Goal: Task Accomplishment & Management: Manage account settings

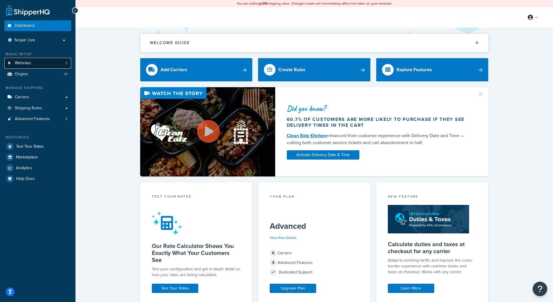
click at [28, 63] on span "Websites" at bounding box center [23, 63] width 16 height 5
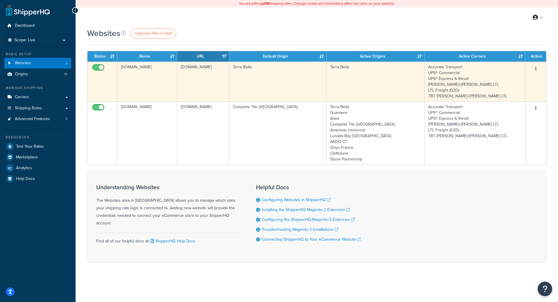
click at [534, 67] on button "button" at bounding box center [535, 68] width 8 height 9
click at [513, 75] on link "Edit" at bounding box center [512, 80] width 46 height 12
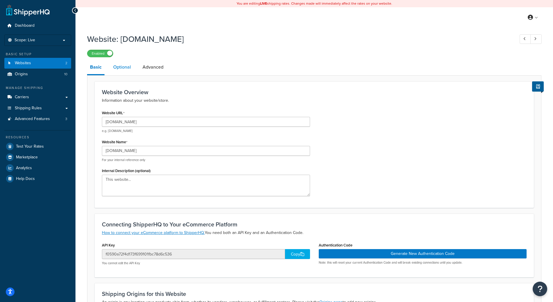
click at [119, 67] on link "Optional" at bounding box center [122, 67] width 24 height 14
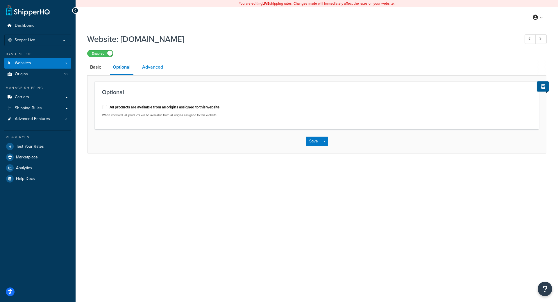
click at [152, 71] on link "Advanced" at bounding box center [152, 67] width 27 height 14
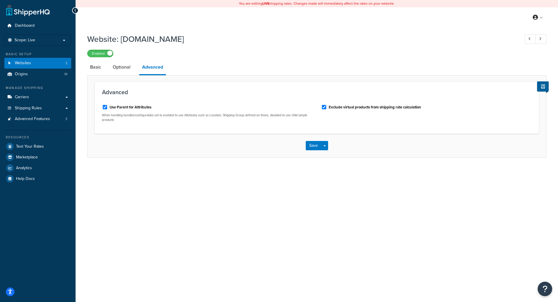
click at [119, 107] on label "Use Parent for Attributes" at bounding box center [130, 107] width 42 height 5
click at [108, 107] on input "Use Parent for Attributes" at bounding box center [105, 107] width 6 height 4
checkbox input "false"
click at [314, 148] on button "Save" at bounding box center [314, 145] width 16 height 9
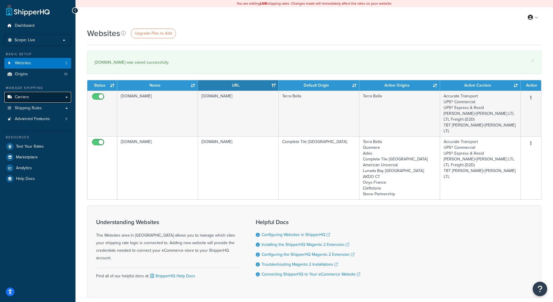
click at [29, 94] on link "Carriers" at bounding box center [37, 97] width 67 height 11
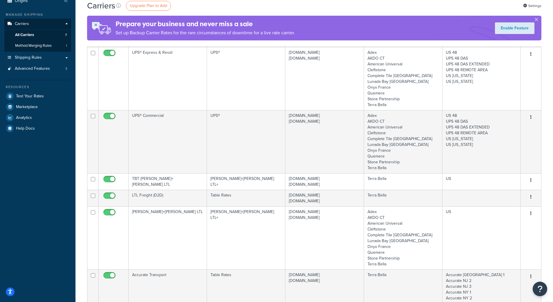
scroll to position [87, 0]
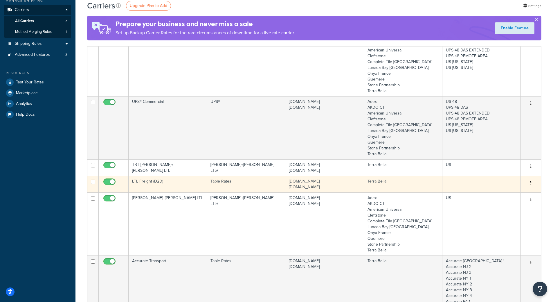
click at [323, 187] on td "completetile.com terrabella.design" at bounding box center [324, 184] width 78 height 17
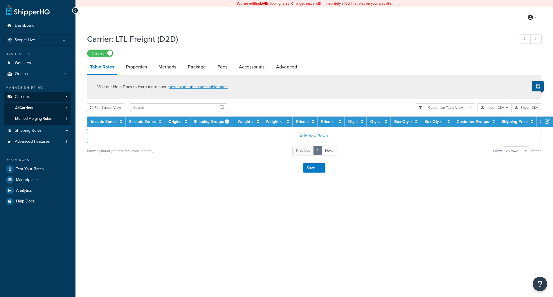
select select "25"
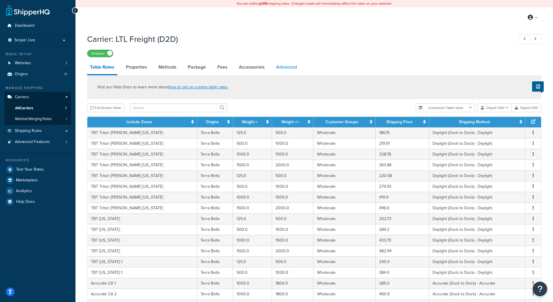
click at [282, 67] on link "Advanced" at bounding box center [286, 67] width 27 height 14
select select "false"
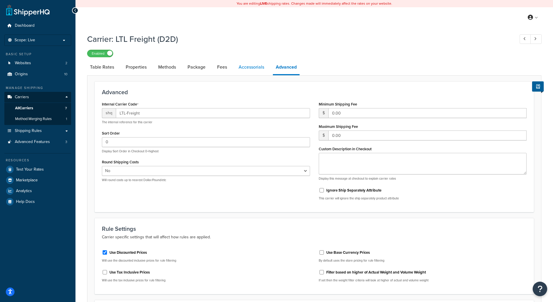
click at [244, 68] on link "Accessorials" at bounding box center [251, 67] width 31 height 14
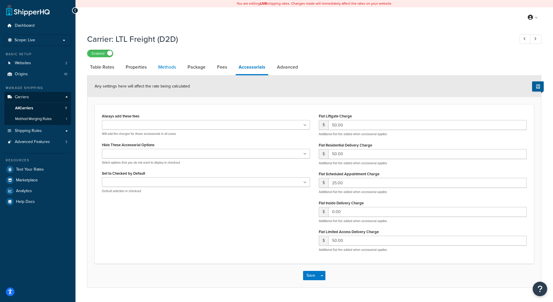
click at [164, 69] on link "Methods" at bounding box center [167, 67] width 24 height 14
select select "25"
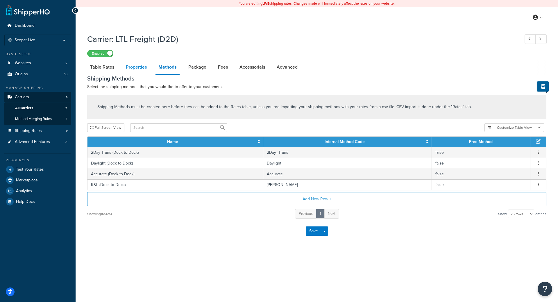
click at [145, 67] on link "Properties" at bounding box center [136, 67] width 27 height 14
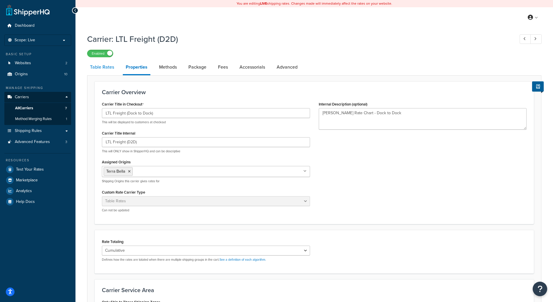
click at [106, 69] on link "Table Rates" at bounding box center [102, 67] width 30 height 14
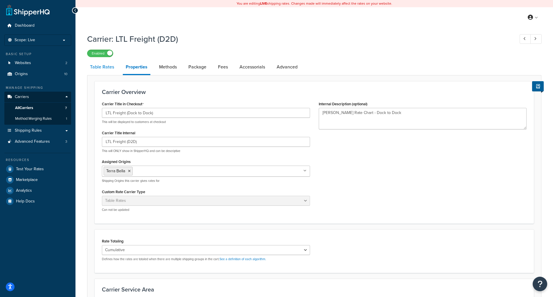
select select "25"
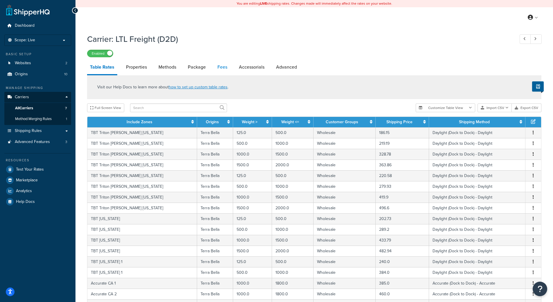
click at [224, 68] on link "Fees" at bounding box center [223, 67] width 16 height 14
select select "AFTER"
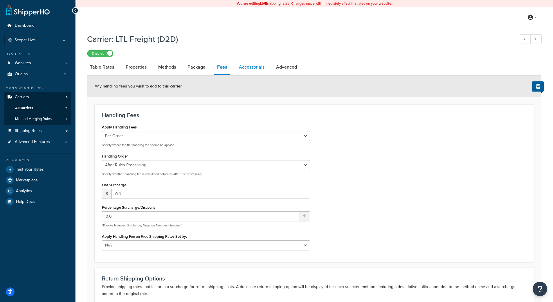
click at [251, 67] on link "Accessorials" at bounding box center [251, 67] width 31 height 14
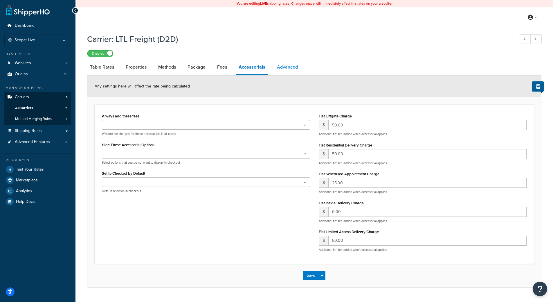
click at [292, 64] on link "Advanced" at bounding box center [287, 67] width 27 height 14
select select "false"
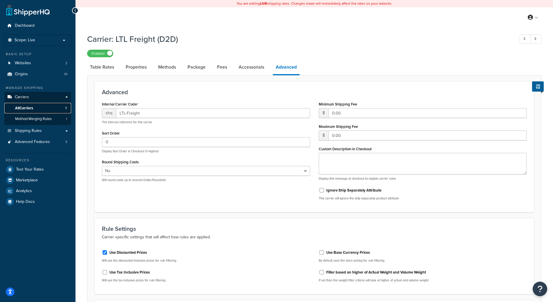
click at [27, 110] on span "All Carriers" at bounding box center [24, 108] width 18 height 5
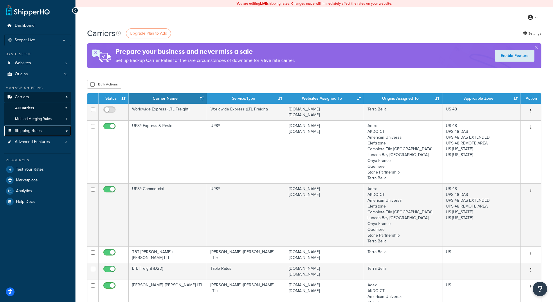
click at [24, 132] on span "Shipping Rules" at bounding box center [28, 130] width 27 height 5
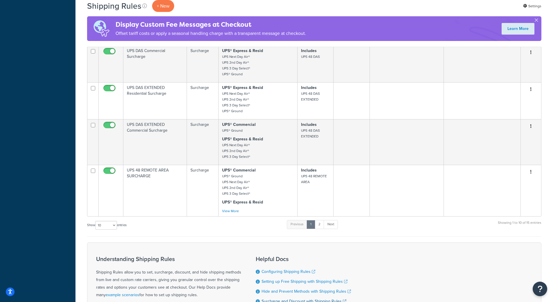
scroll to position [407, 0]
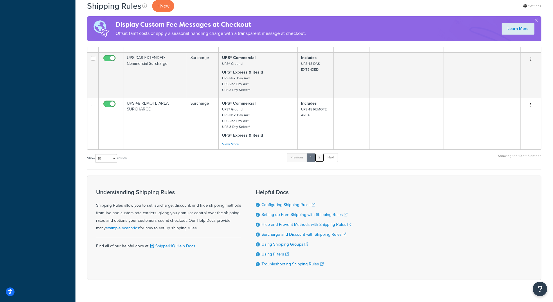
click at [319, 153] on link "2" at bounding box center [320, 157] width 10 height 9
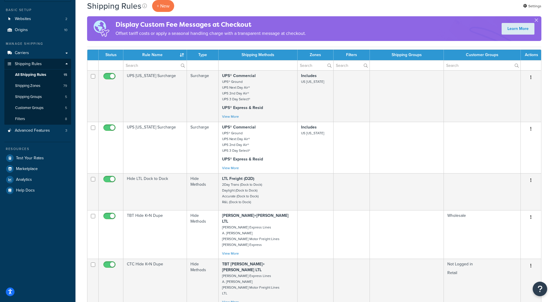
scroll to position [0, 0]
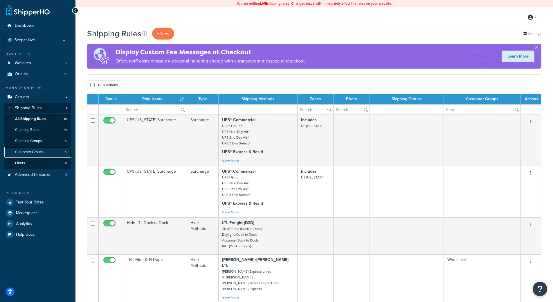
click at [40, 153] on span "Customer Groups" at bounding box center [29, 152] width 28 height 5
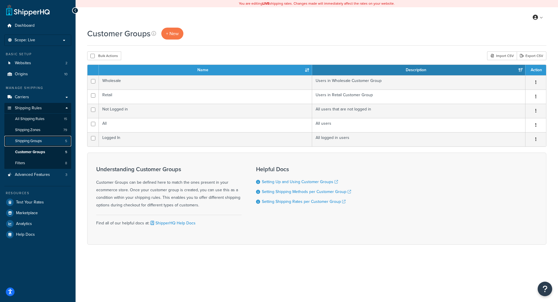
click at [35, 141] on span "Shipping Groups" at bounding box center [28, 141] width 27 height 5
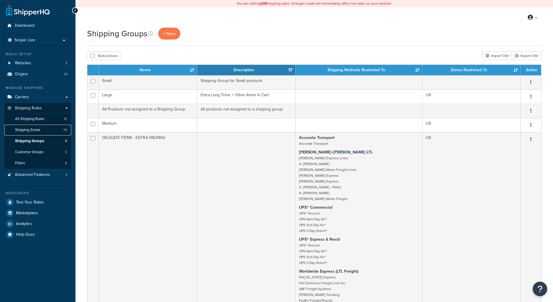
click at [37, 130] on span "Shipping Zones" at bounding box center [27, 129] width 25 height 5
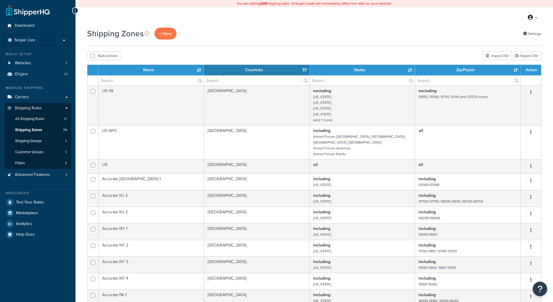
select select "15"
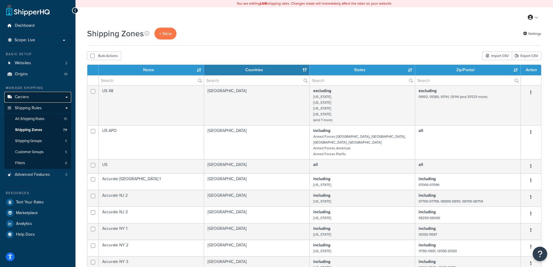
click at [23, 94] on link "Carriers" at bounding box center [37, 97] width 67 height 11
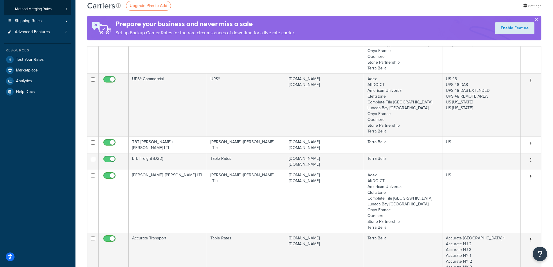
scroll to position [116, 0]
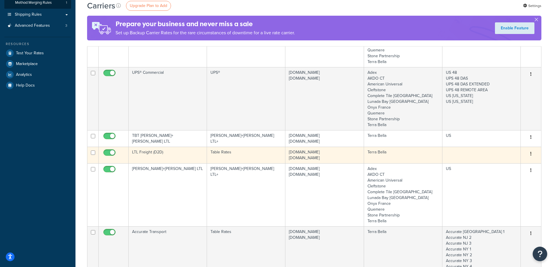
click at [198, 156] on td "LTL Freight (D2D)" at bounding box center [168, 155] width 78 height 17
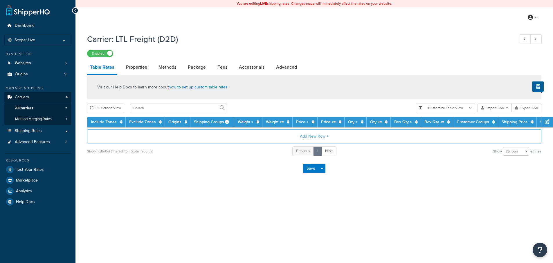
select select "25"
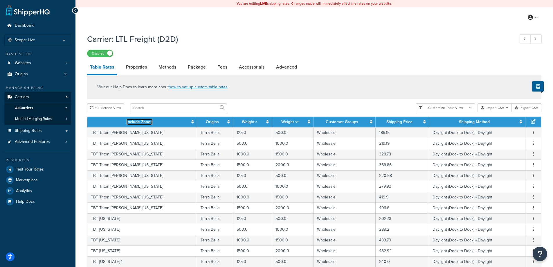
click at [127, 122] on link "Include Zones" at bounding box center [140, 122] width 26 height 6
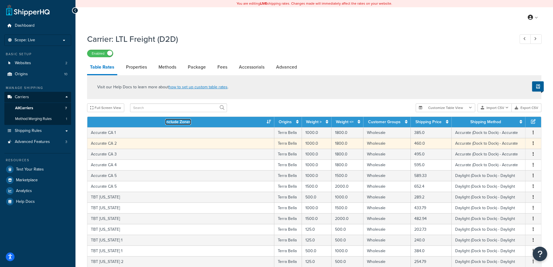
scroll to position [211, 0]
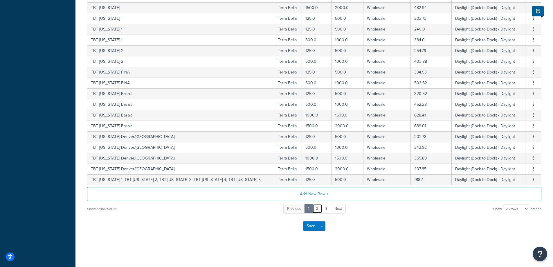
click at [317, 210] on link "2" at bounding box center [318, 209] width 10 height 10
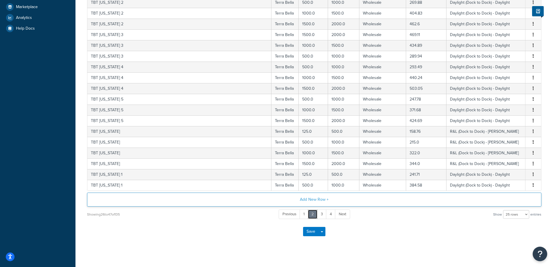
scroll to position [179, 0]
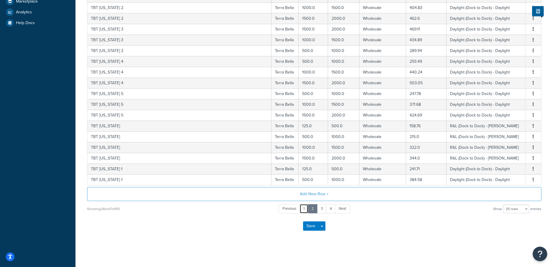
click at [301, 208] on link "1" at bounding box center [304, 209] width 9 height 10
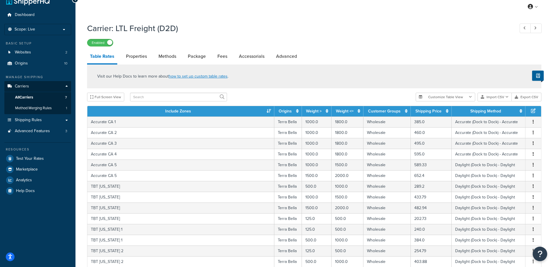
scroll to position [0, 0]
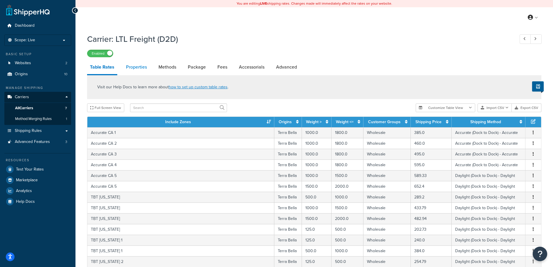
click at [141, 68] on link "Properties" at bounding box center [136, 67] width 27 height 14
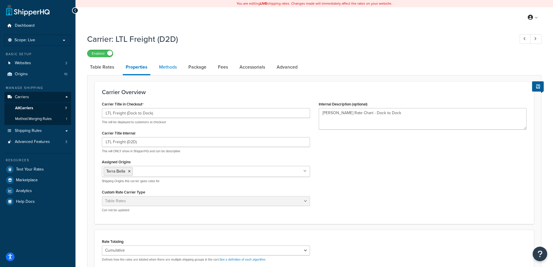
click at [167, 68] on link "Methods" at bounding box center [168, 67] width 24 height 14
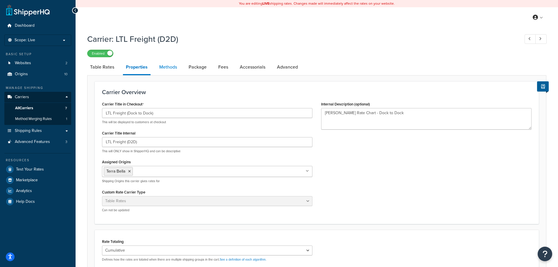
select select "25"
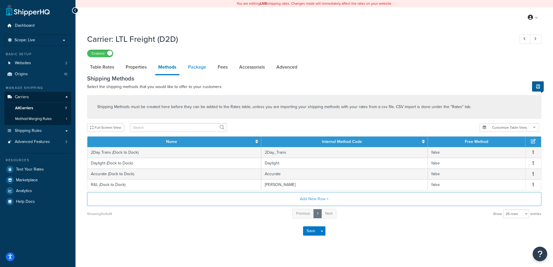
click at [197, 65] on link "Package" at bounding box center [197, 67] width 24 height 14
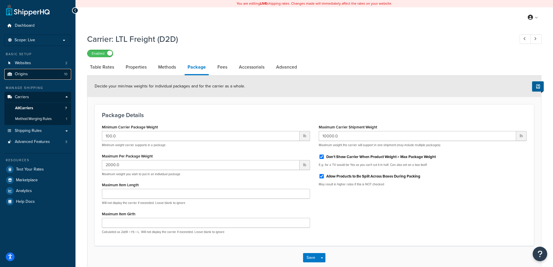
click at [21, 76] on span "Origins" at bounding box center [21, 74] width 13 height 5
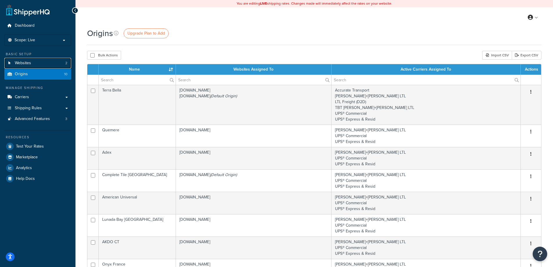
click at [29, 64] on span "Websites" at bounding box center [23, 63] width 16 height 5
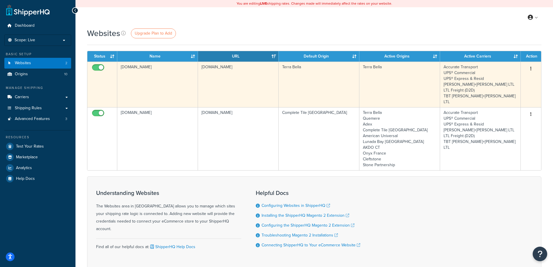
click at [531, 68] on icon "button" at bounding box center [531, 69] width 1 height 4
click at [502, 79] on link "Edit" at bounding box center [508, 80] width 46 height 12
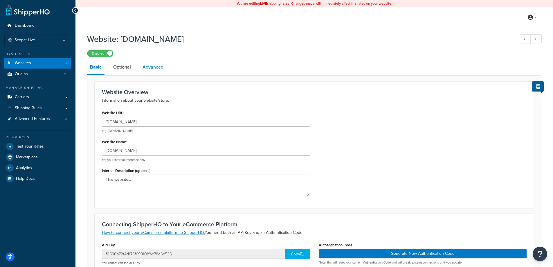
click at [157, 72] on link "Advanced" at bounding box center [153, 67] width 27 height 14
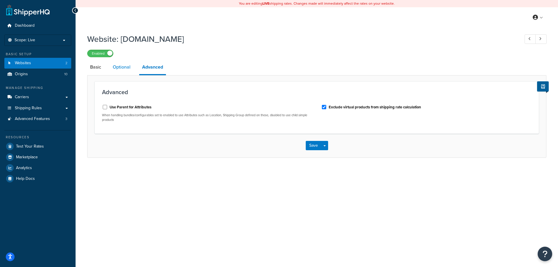
click at [124, 68] on link "Optional" at bounding box center [122, 67] width 24 height 14
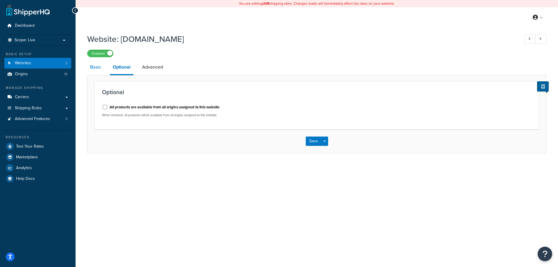
click at [101, 67] on link "Basic" at bounding box center [95, 67] width 17 height 14
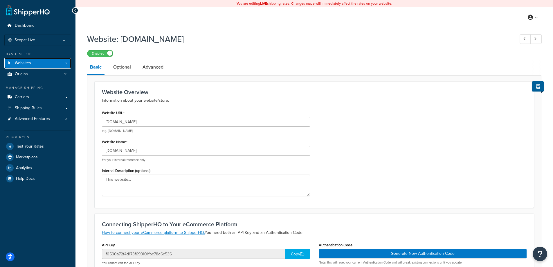
click at [35, 66] on link "Websites 2" at bounding box center [37, 63] width 67 height 11
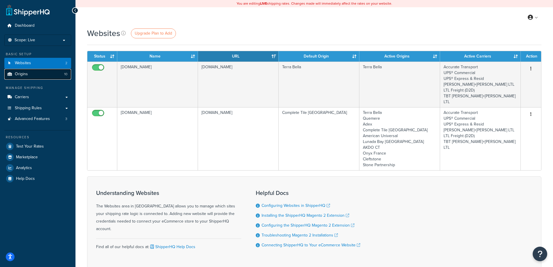
click at [51, 73] on link "Origins 10" at bounding box center [37, 74] width 67 height 11
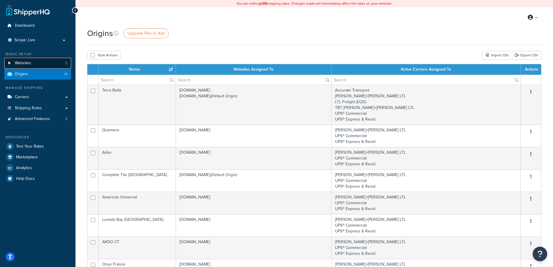
click at [21, 59] on link "Websites 2" at bounding box center [37, 63] width 67 height 11
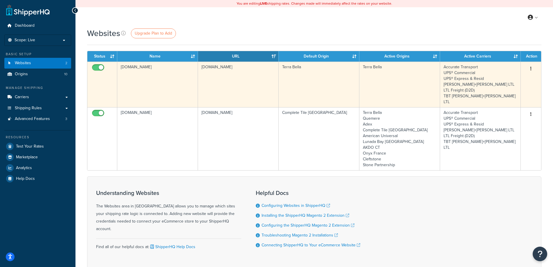
click at [531, 69] on icon "button" at bounding box center [531, 69] width 1 height 4
click at [499, 82] on link "Edit" at bounding box center [508, 80] width 46 height 12
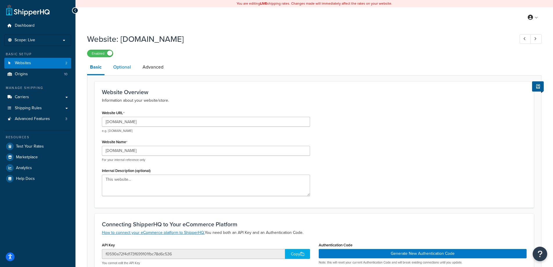
click at [125, 65] on link "Optional" at bounding box center [122, 67] width 24 height 14
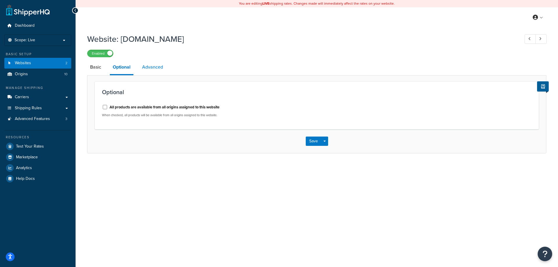
click at [150, 63] on link "Advanced" at bounding box center [152, 67] width 27 height 14
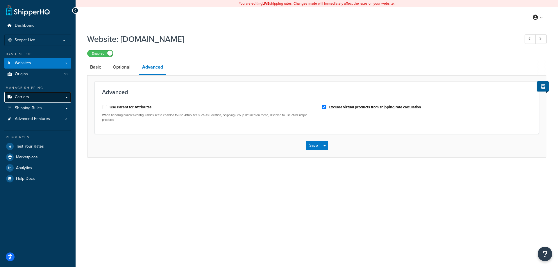
click at [21, 99] on span "Carriers" at bounding box center [22, 97] width 14 height 5
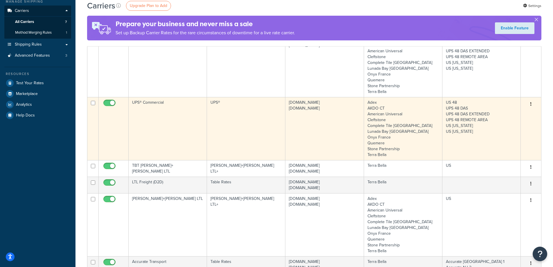
scroll to position [87, 0]
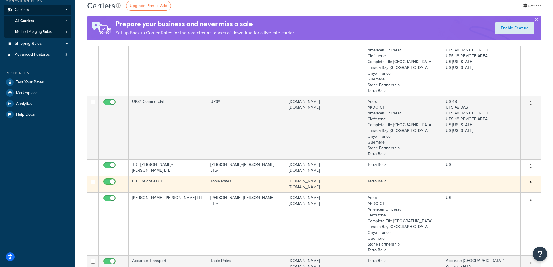
click at [484, 188] on td at bounding box center [482, 184] width 78 height 17
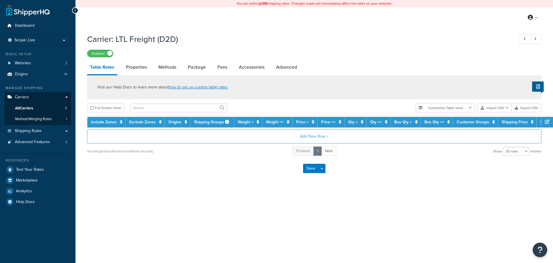
select select "25"
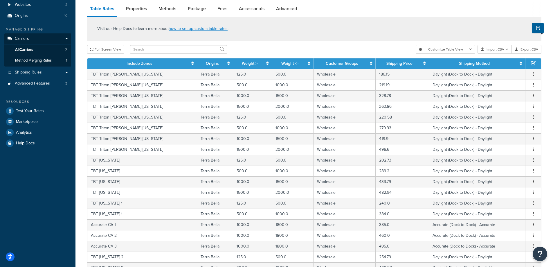
scroll to position [58, 0]
click at [128, 67] on link "Include Zones" at bounding box center [140, 64] width 26 height 6
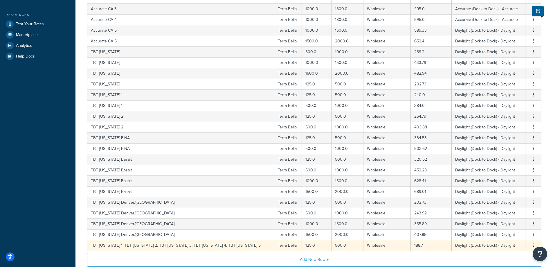
scroll to position [211, 0]
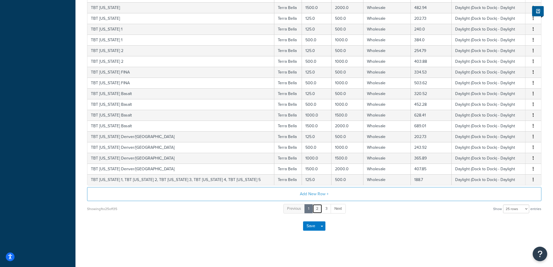
click at [319, 207] on link "2" at bounding box center [318, 209] width 10 height 10
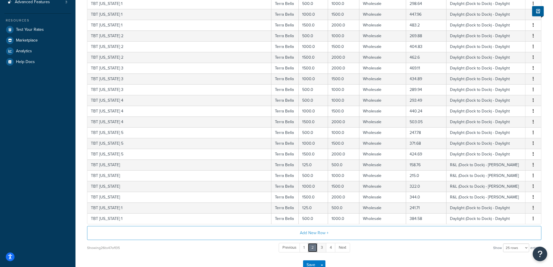
scroll to position [150, 0]
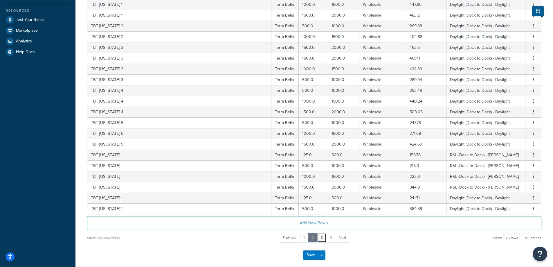
click at [320, 237] on link "3" at bounding box center [322, 238] width 10 height 10
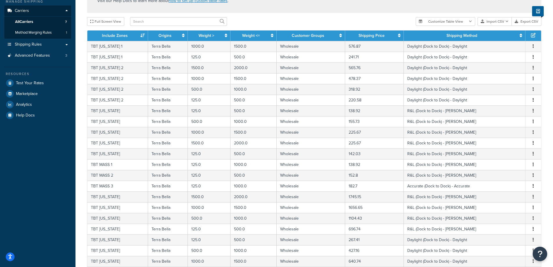
scroll to position [4, 0]
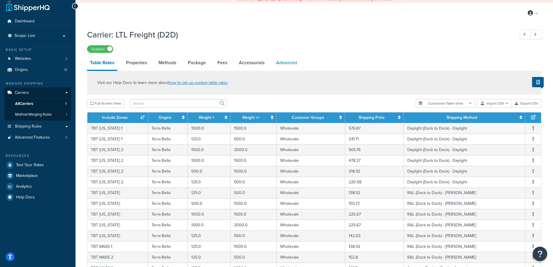
click at [283, 63] on link "Advanced" at bounding box center [286, 63] width 27 height 14
select select "false"
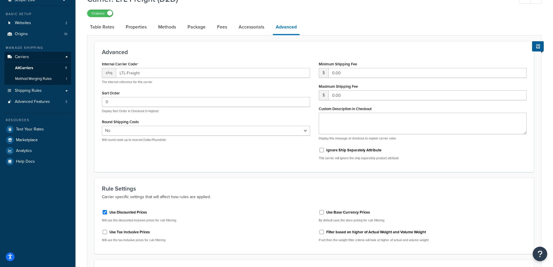
scroll to position [24, 0]
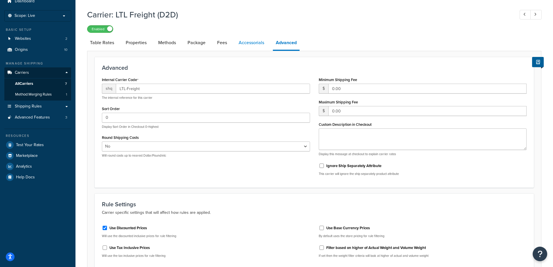
click at [258, 42] on link "Accessorials" at bounding box center [251, 43] width 31 height 14
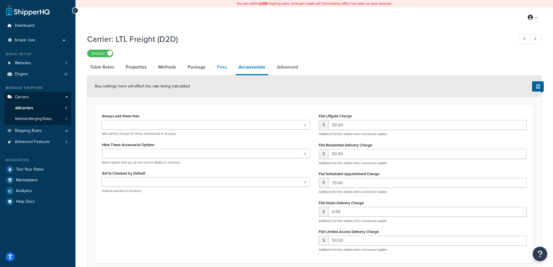
click at [220, 60] on link "Fees" at bounding box center [222, 67] width 16 height 14
select select "AFTER"
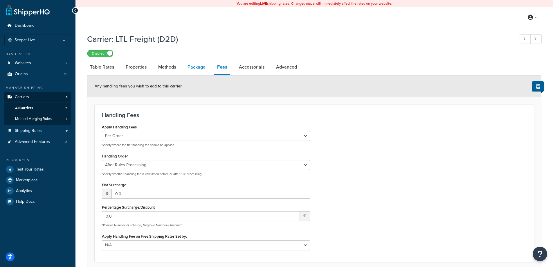
click at [193, 69] on link "Package" at bounding box center [197, 67] width 24 height 14
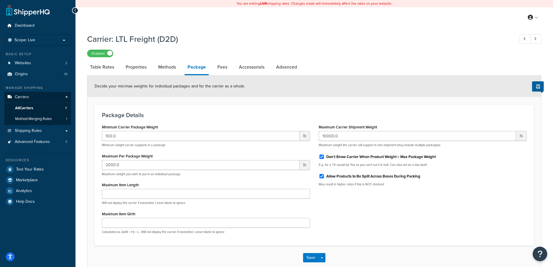
click at [236, 26] on div "My Profile Billing Global Settings Contact Us Logout" at bounding box center [315, 17] width 478 height 20
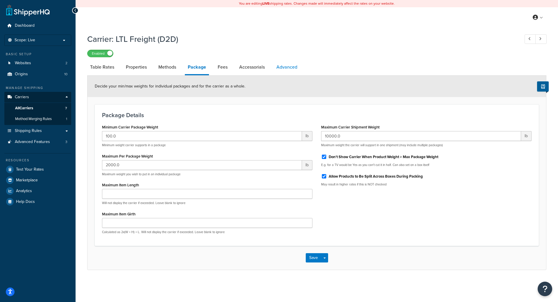
click at [291, 63] on link "Advanced" at bounding box center [286, 67] width 27 height 14
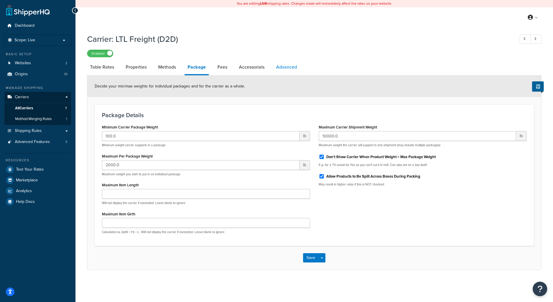
select select "false"
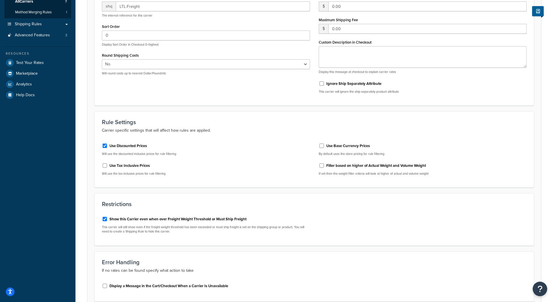
scroll to position [29, 0]
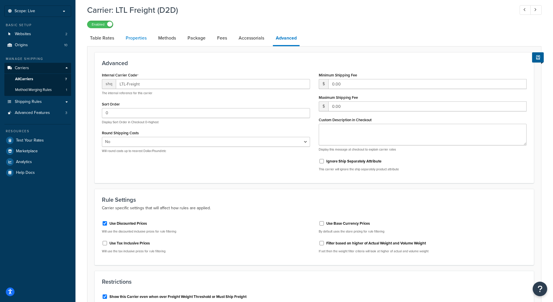
click at [135, 39] on link "Properties" at bounding box center [136, 38] width 27 height 14
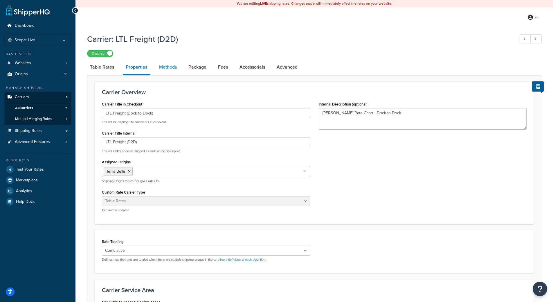
click at [161, 71] on link "Methods" at bounding box center [168, 67] width 24 height 14
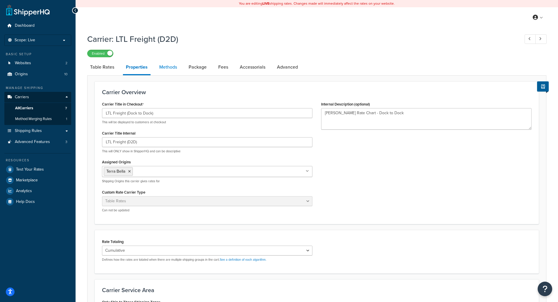
select select "25"
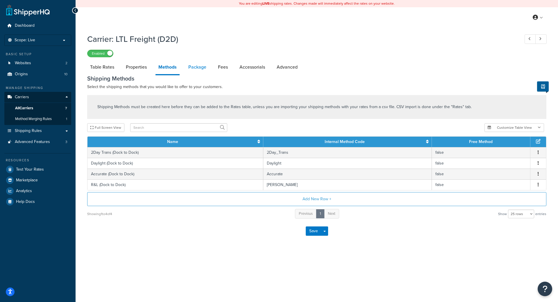
click at [194, 66] on link "Package" at bounding box center [197, 67] width 24 height 14
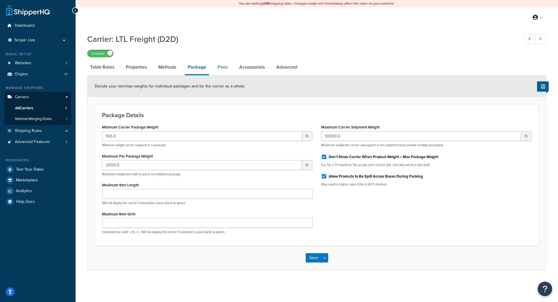
click at [222, 68] on link "Fees" at bounding box center [223, 67] width 16 height 14
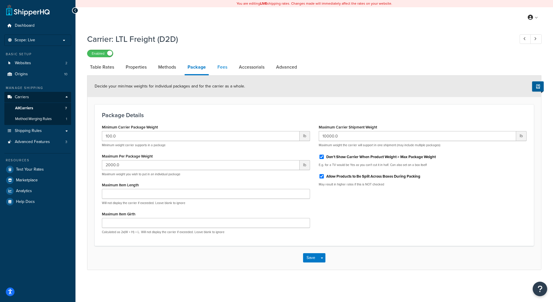
select select "AFTER"
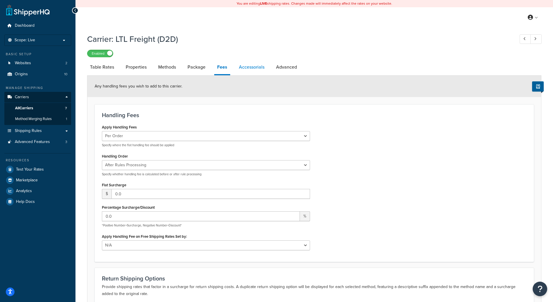
click at [248, 69] on link "Accessorials" at bounding box center [251, 67] width 31 height 14
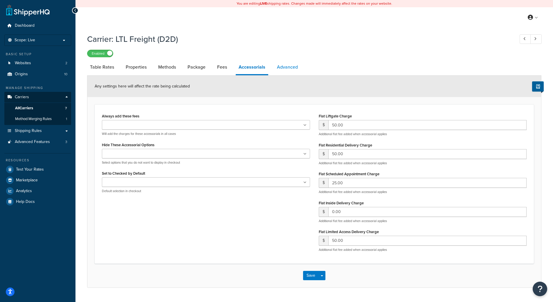
click at [274, 65] on link "Advanced" at bounding box center [287, 67] width 27 height 14
select select "false"
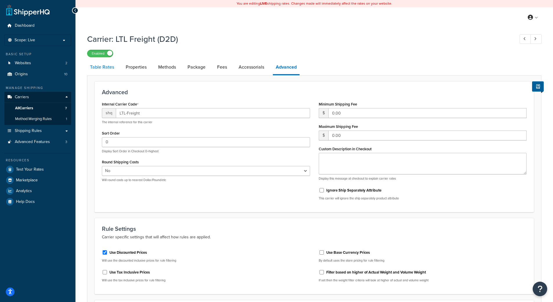
click at [103, 68] on link "Table Rates" at bounding box center [102, 67] width 30 height 14
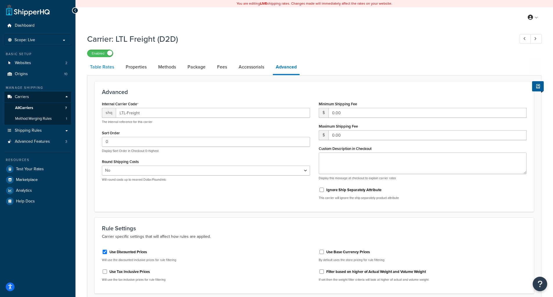
select select "25"
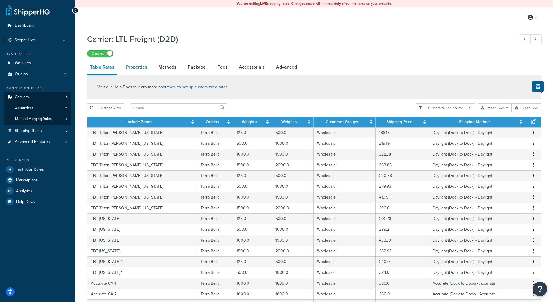
click at [137, 62] on link "Properties" at bounding box center [136, 67] width 27 height 14
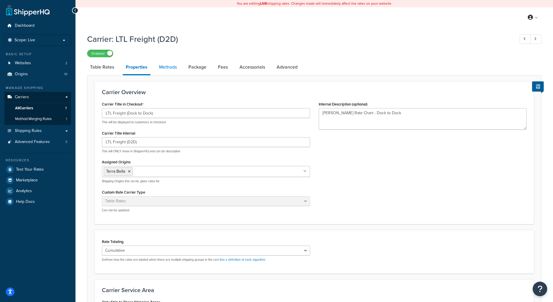
click at [163, 67] on link "Methods" at bounding box center [168, 67] width 24 height 14
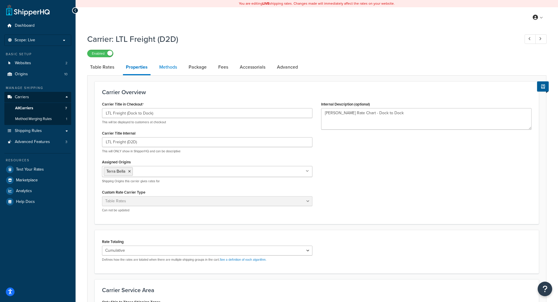
select select "25"
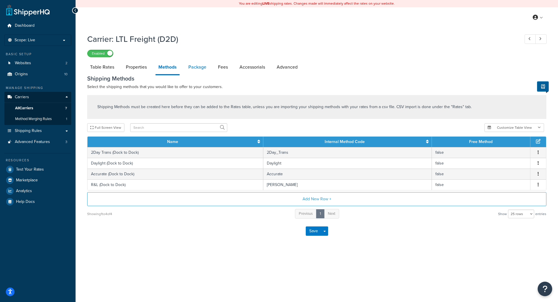
click at [195, 69] on link "Package" at bounding box center [197, 67] width 24 height 14
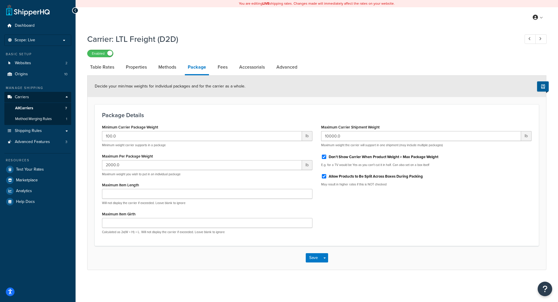
click at [232, 67] on li "Fees" at bounding box center [225, 67] width 21 height 14
click at [288, 66] on link "Advanced" at bounding box center [286, 67] width 27 height 14
select select "false"
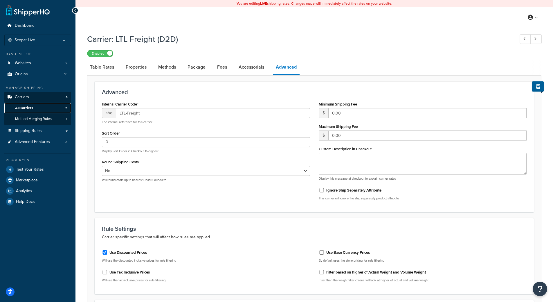
click at [39, 108] on link "All Carriers 7" at bounding box center [37, 108] width 67 height 11
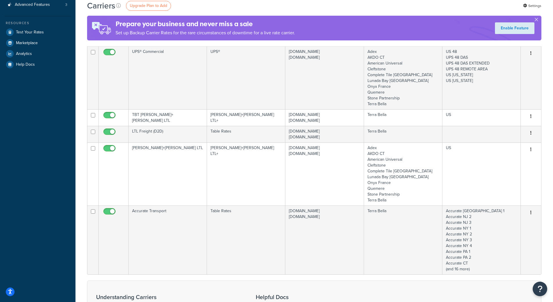
scroll to position [145, 0]
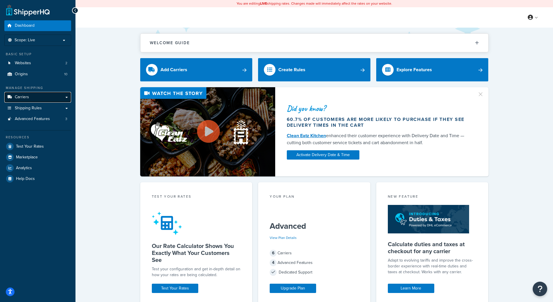
click at [58, 95] on link "Carriers" at bounding box center [37, 97] width 67 height 11
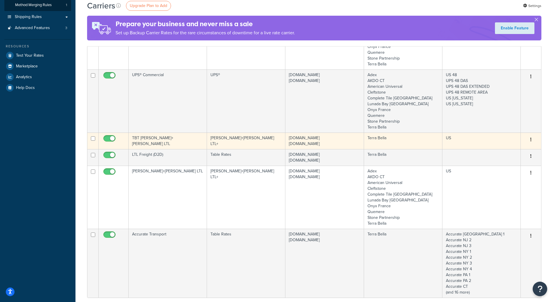
scroll to position [116, 0]
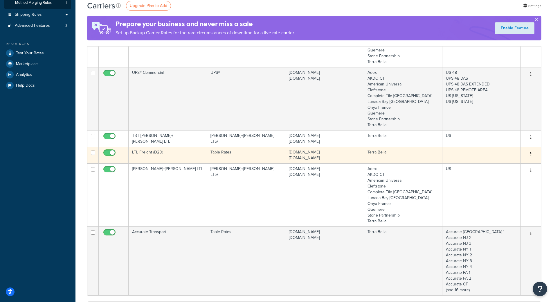
click at [530, 153] on button "button" at bounding box center [531, 153] width 8 height 9
click at [498, 166] on link "Edit" at bounding box center [508, 165] width 46 height 12
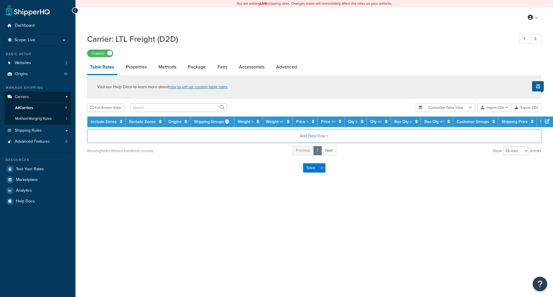
select select "25"
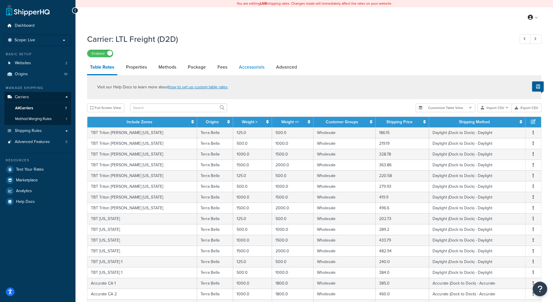
click at [258, 66] on link "Accessorials" at bounding box center [251, 67] width 31 height 14
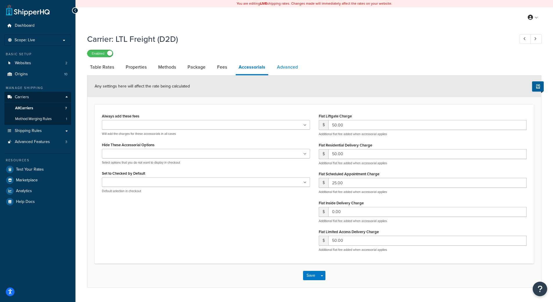
click at [278, 66] on link "Advanced" at bounding box center [287, 67] width 27 height 14
select select "false"
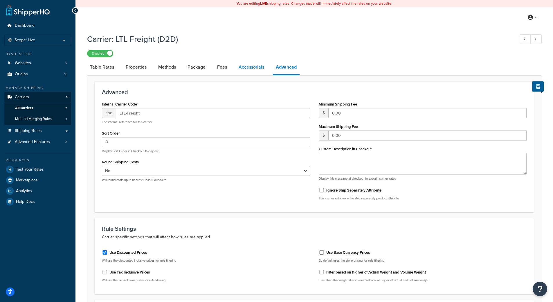
click at [242, 70] on link "Accessorials" at bounding box center [251, 67] width 31 height 14
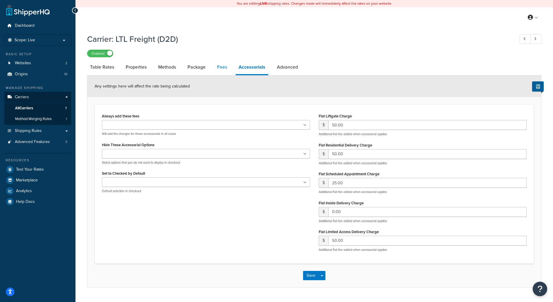
click at [227, 69] on link "Fees" at bounding box center [222, 67] width 16 height 14
select select "AFTER"
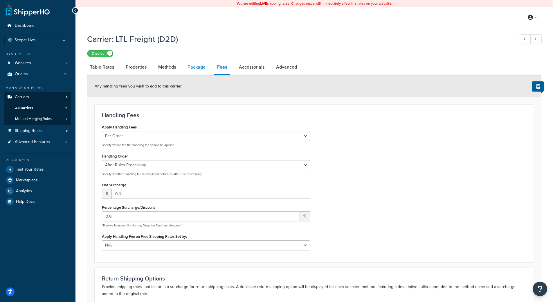
click at [188, 67] on link "Package" at bounding box center [197, 67] width 24 height 14
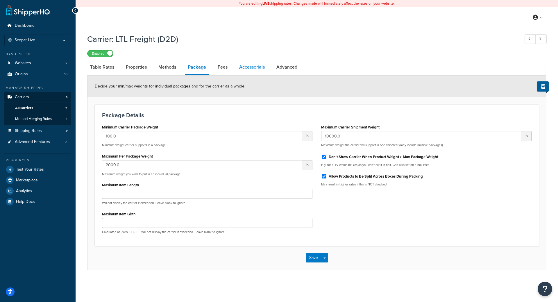
click at [246, 68] on link "Accessorials" at bounding box center [251, 67] width 31 height 14
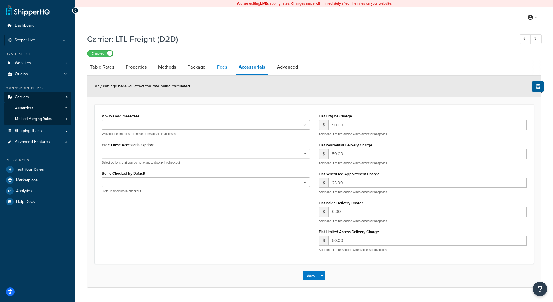
click at [215, 66] on link "Fees" at bounding box center [222, 67] width 16 height 14
select select "AFTER"
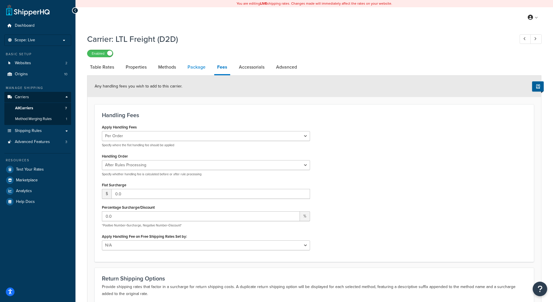
click at [189, 69] on link "Package" at bounding box center [197, 67] width 24 height 14
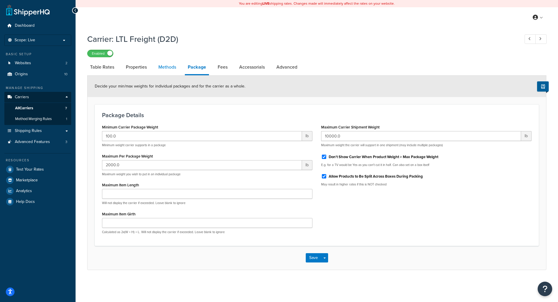
click at [171, 66] on link "Methods" at bounding box center [167, 67] width 24 height 14
select select "25"
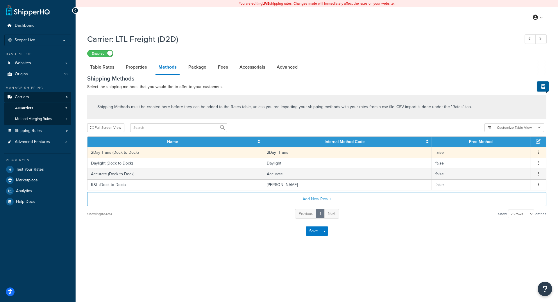
click at [538, 152] on icon "button" at bounding box center [537, 152] width 1 height 4
click at [509, 146] on div "Edit" at bounding box center [508, 147] width 41 height 12
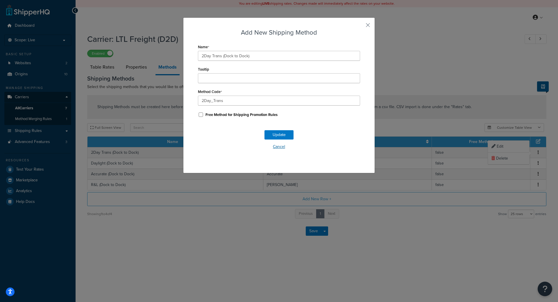
click at [280, 150] on button "Cancel" at bounding box center [279, 146] width 162 height 9
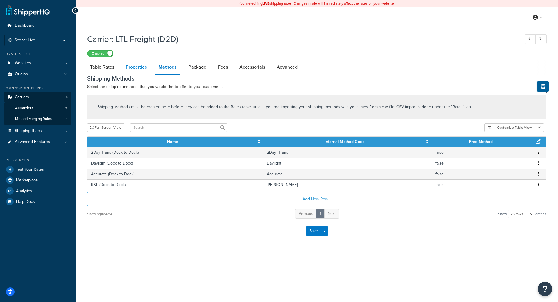
click at [145, 67] on link "Properties" at bounding box center [136, 67] width 27 height 14
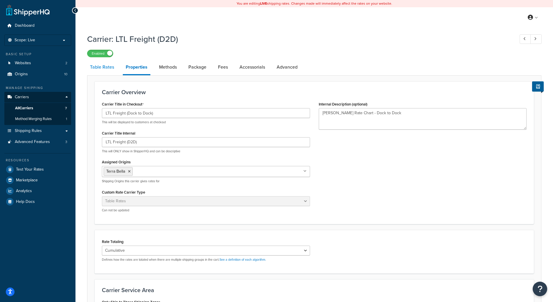
click at [96, 66] on link "Table Rates" at bounding box center [102, 67] width 30 height 14
select select "25"
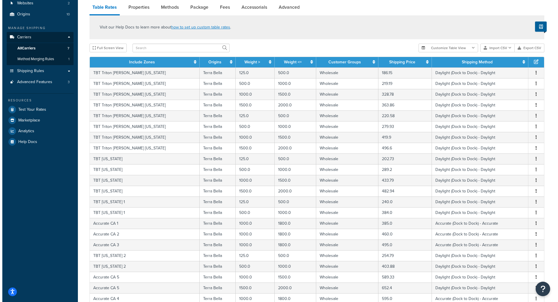
scroll to position [31, 0]
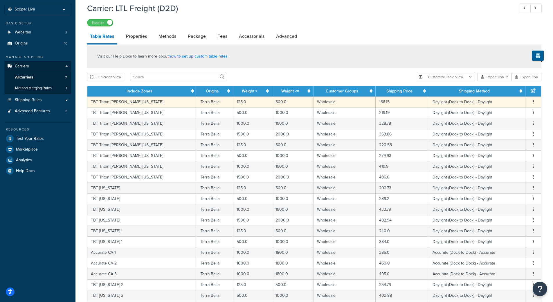
click at [536, 103] on span "Edit Duplicate Delete" at bounding box center [533, 102] width 9 height 6
click at [534, 102] on button "button" at bounding box center [533, 102] width 5 height 6
click at [510, 88] on div "Edit" at bounding box center [503, 90] width 41 height 12
select select "182218"
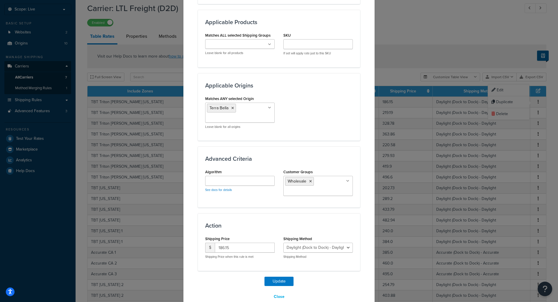
scroll to position [263, 0]
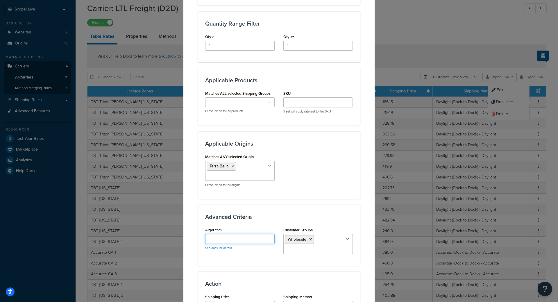
click at [226, 234] on input "Algorithm" at bounding box center [239, 239] width 69 height 10
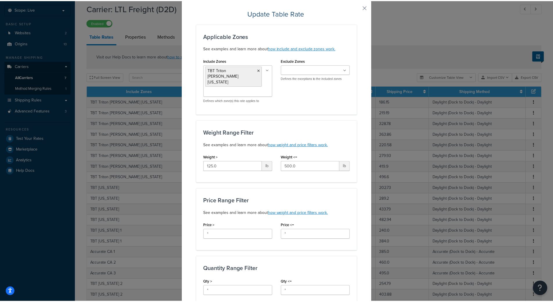
scroll to position [0, 0]
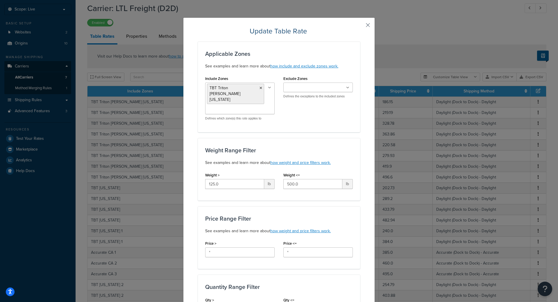
click at [360, 26] on button "button" at bounding box center [358, 26] width 1 height 1
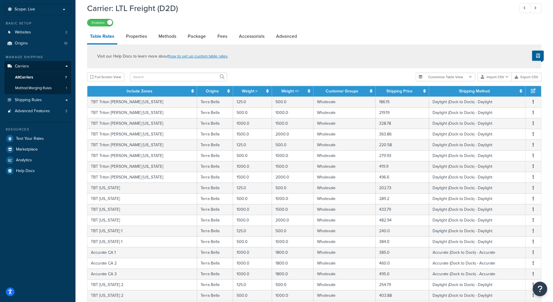
click at [365, 22] on div "Enabled" at bounding box center [314, 22] width 455 height 8
